Goal: Information Seeking & Learning: Learn about a topic

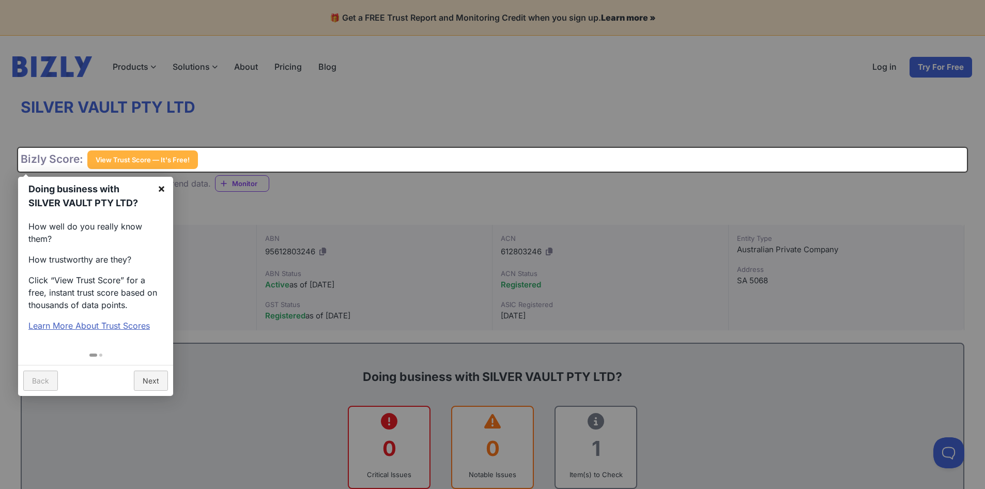
click at [162, 185] on link "×" at bounding box center [161, 188] width 23 height 23
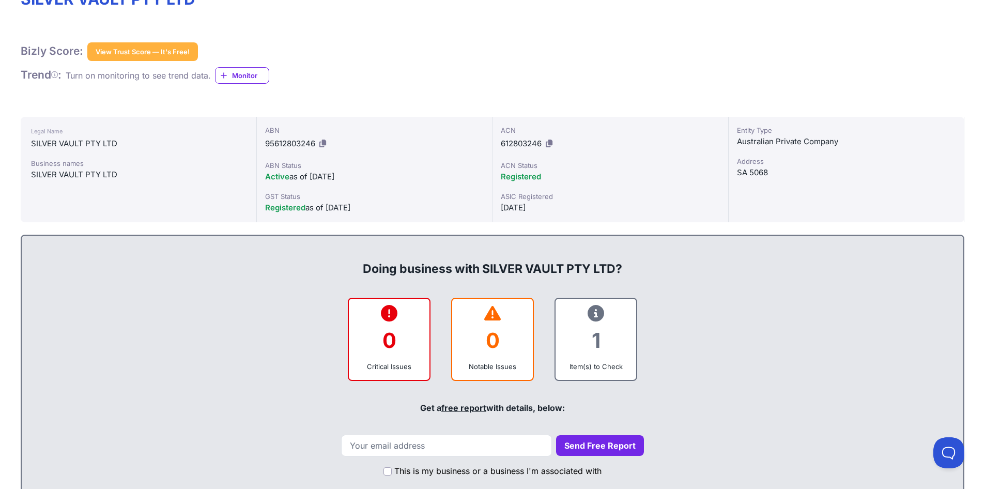
scroll to position [107, 0]
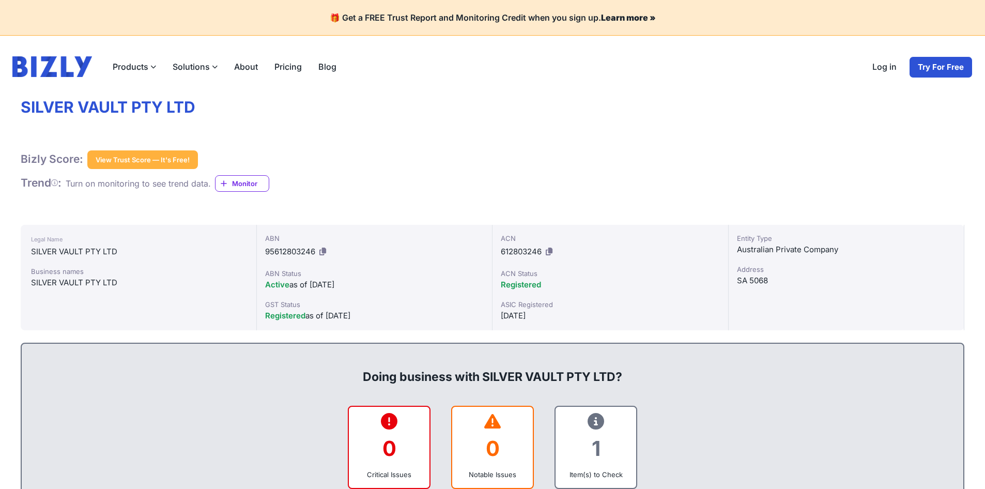
click at [176, 170] on div "Bizly Score: View Trust Score — It's Free! View Trust Score — It's Free! Trend …" at bounding box center [493, 170] width 944 height 41
click at [171, 166] on button "View Trust Score — It's Free!" at bounding box center [142, 159] width 111 height 19
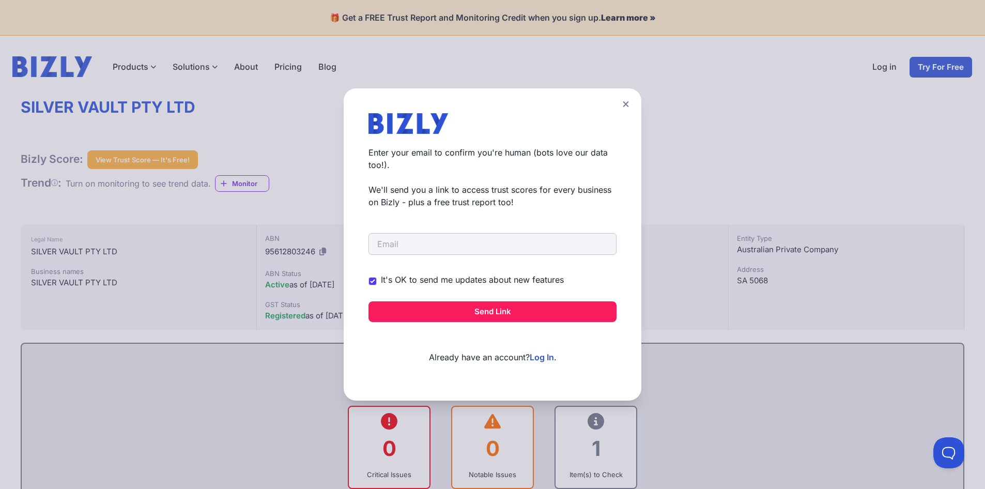
click at [626, 109] on button at bounding box center [626, 104] width 14 height 15
